Goal: Find specific page/section: Find specific page/section

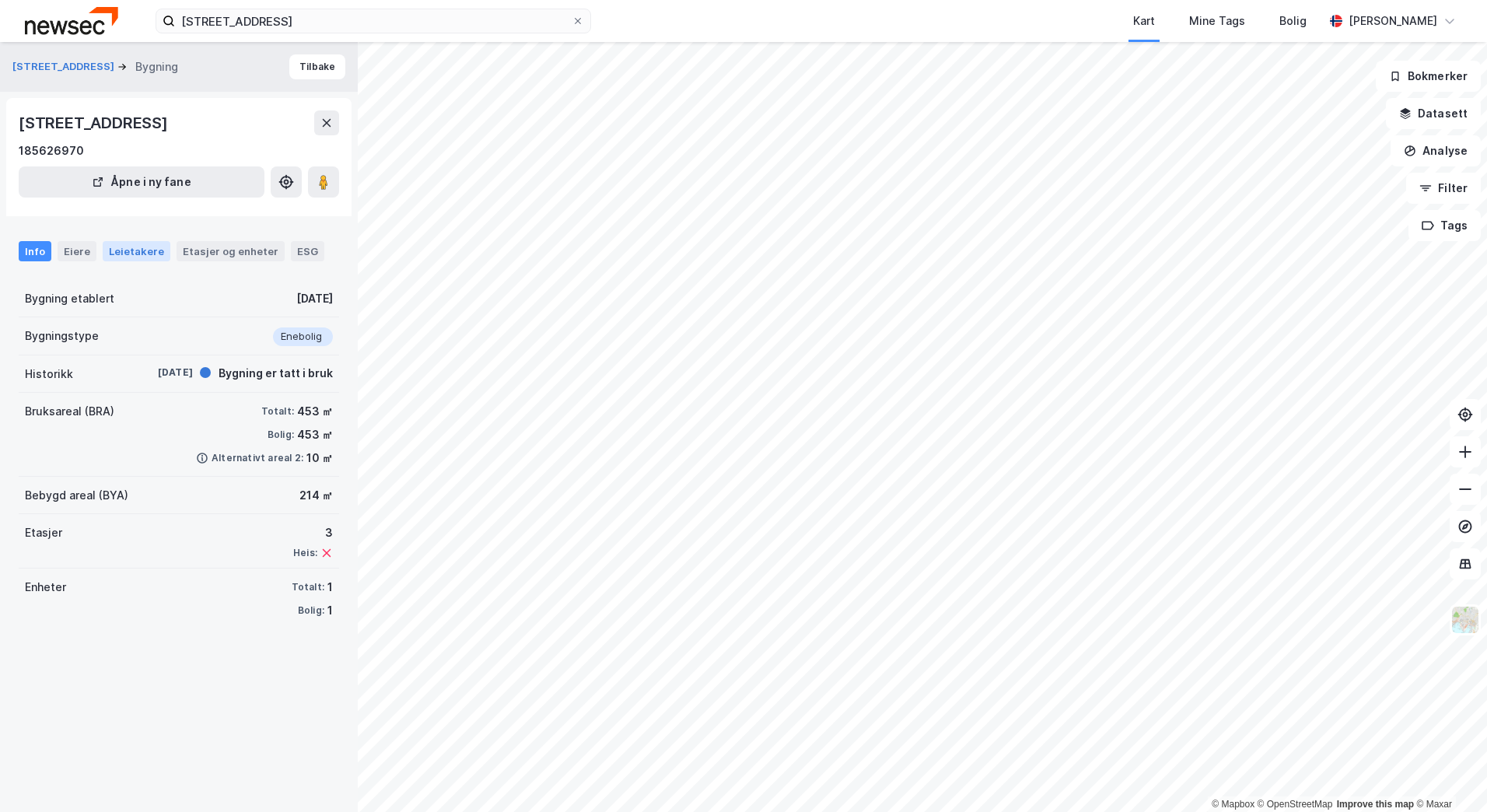
click at [142, 252] on div "Leietakere" at bounding box center [135, 251] width 67 height 20
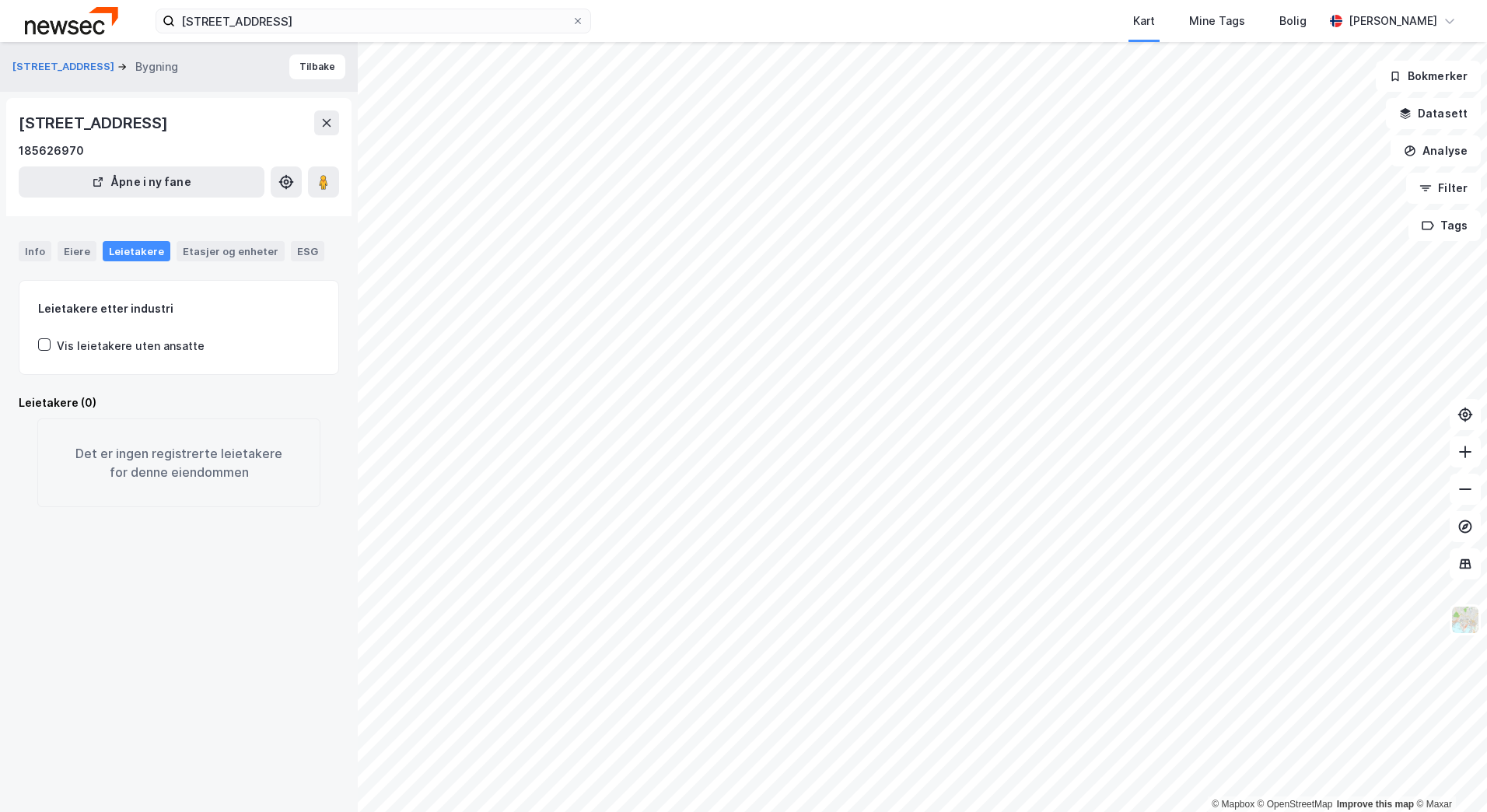
click at [89, 341] on div "Vis leietakere uten ansatte" at bounding box center [131, 346] width 147 height 18
click at [89, 342] on div "Vis leietakere uten ansatte" at bounding box center [131, 346] width 147 height 18
click at [63, 64] on button "[STREET_ADDRESS]" at bounding box center [65, 66] width 105 height 16
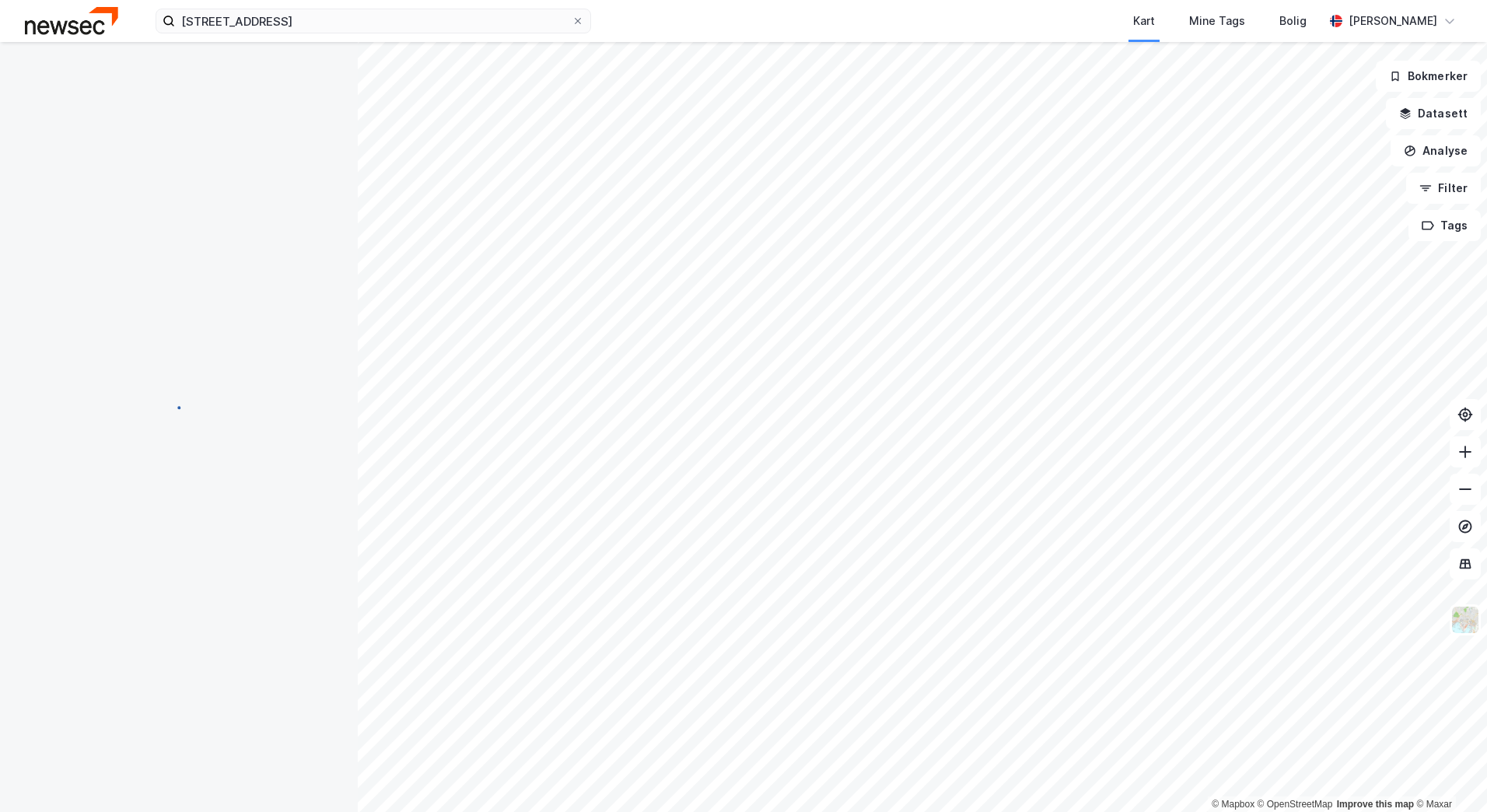
scroll to position [136, 0]
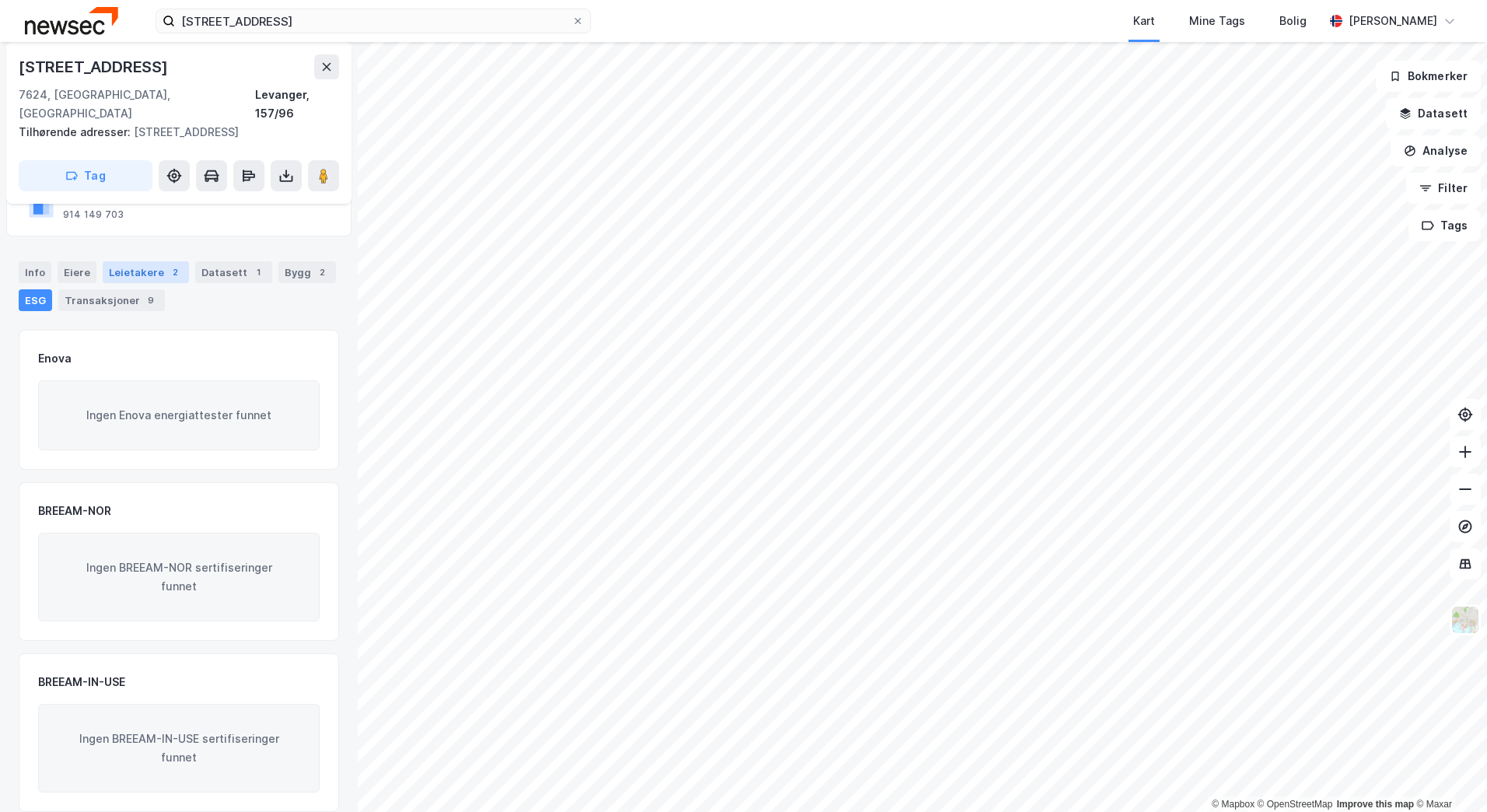
click at [142, 261] on div "Leietakere 2" at bounding box center [145, 273] width 87 height 22
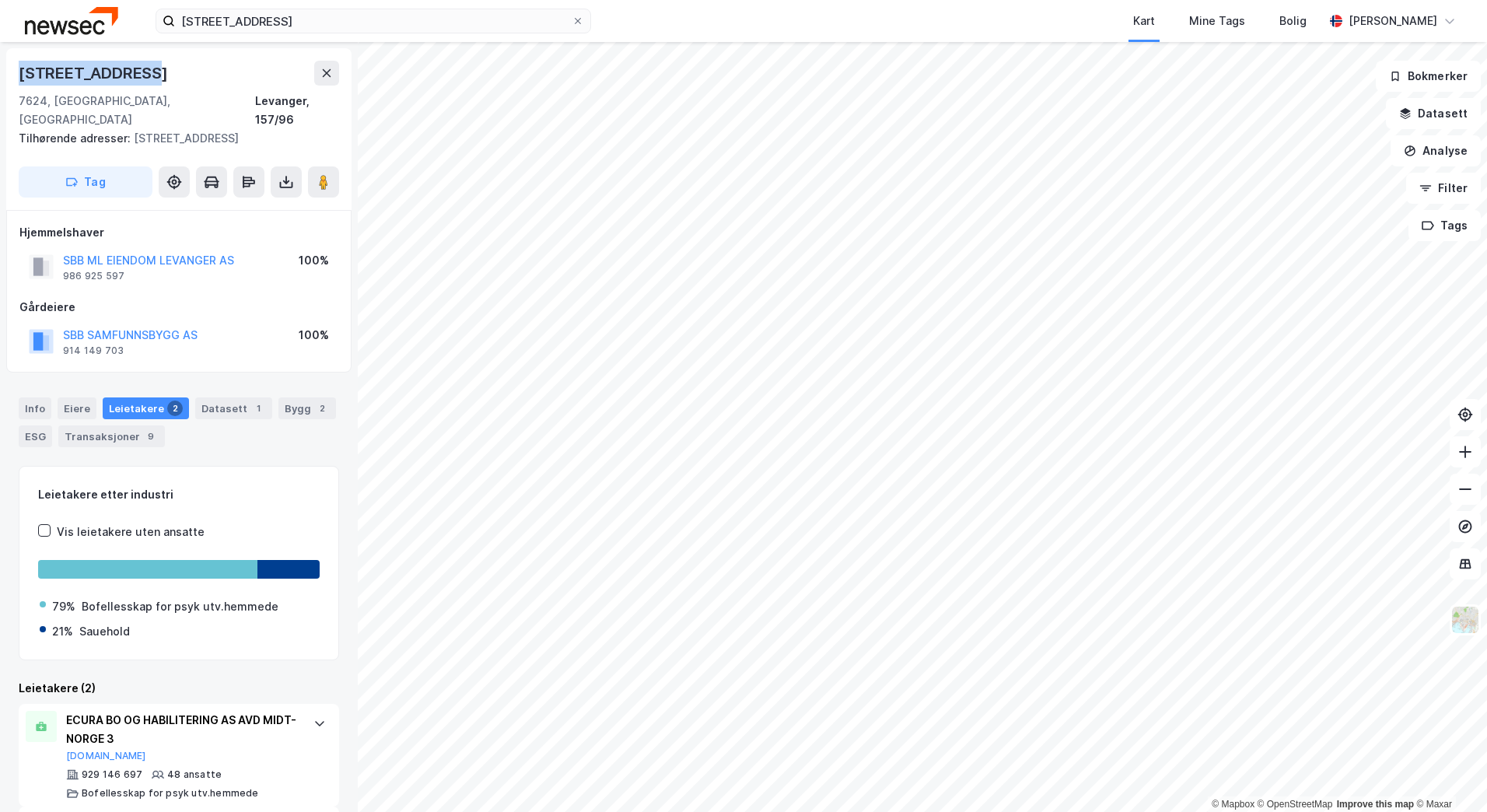
drag, startPoint x: 170, startPoint y: 75, endPoint x: 22, endPoint y: 74, distance: 148.0
click at [22, 74] on div "[STREET_ADDRESS]" at bounding box center [179, 73] width 320 height 25
copy div "[STREET_ADDRESS]"
